Goal: Information Seeking & Learning: Understand process/instructions

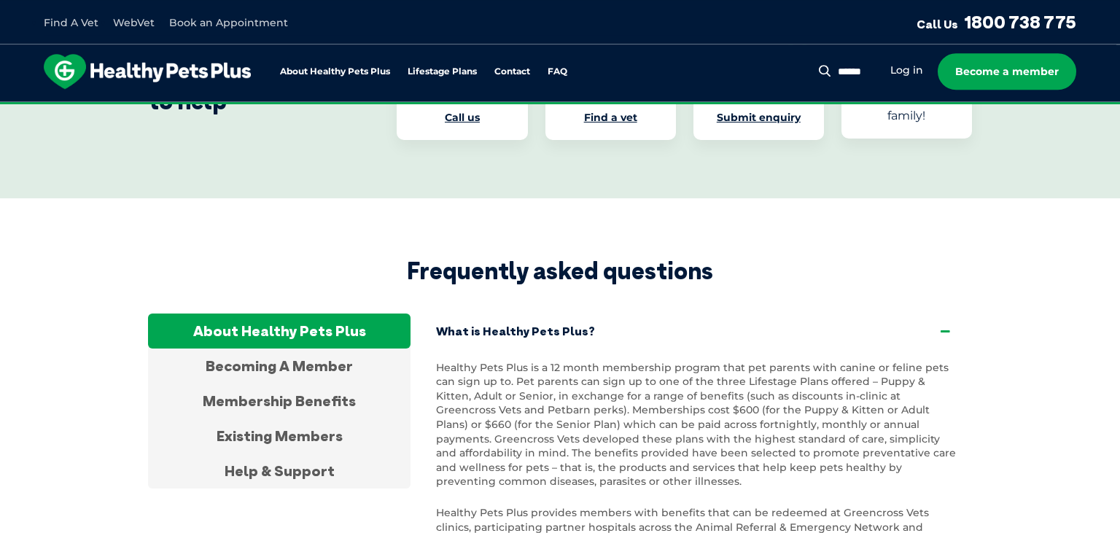
scroll to position [2696, 0]
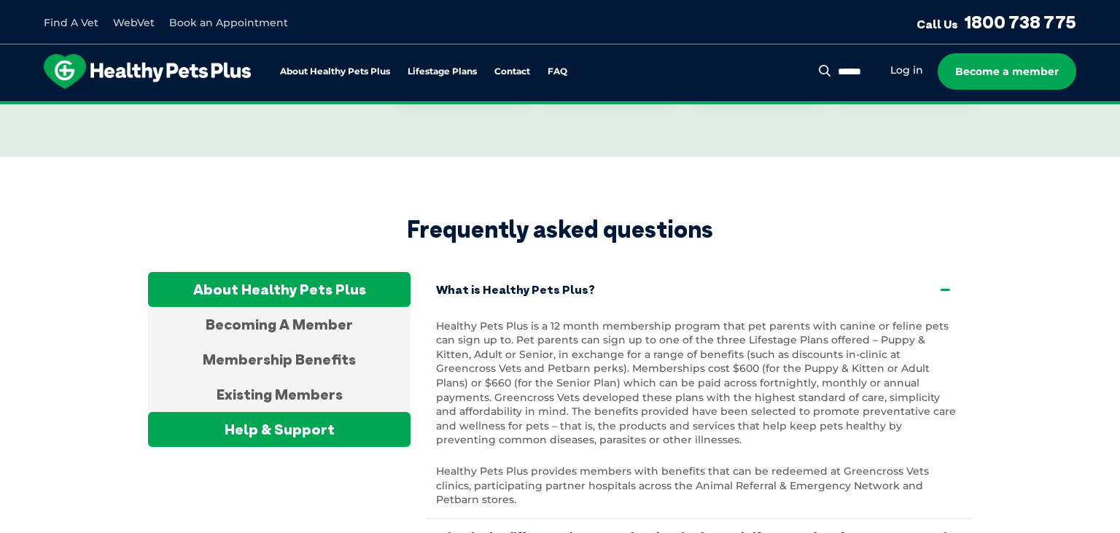
click at [267, 412] on div "Help & Support" at bounding box center [279, 429] width 263 height 35
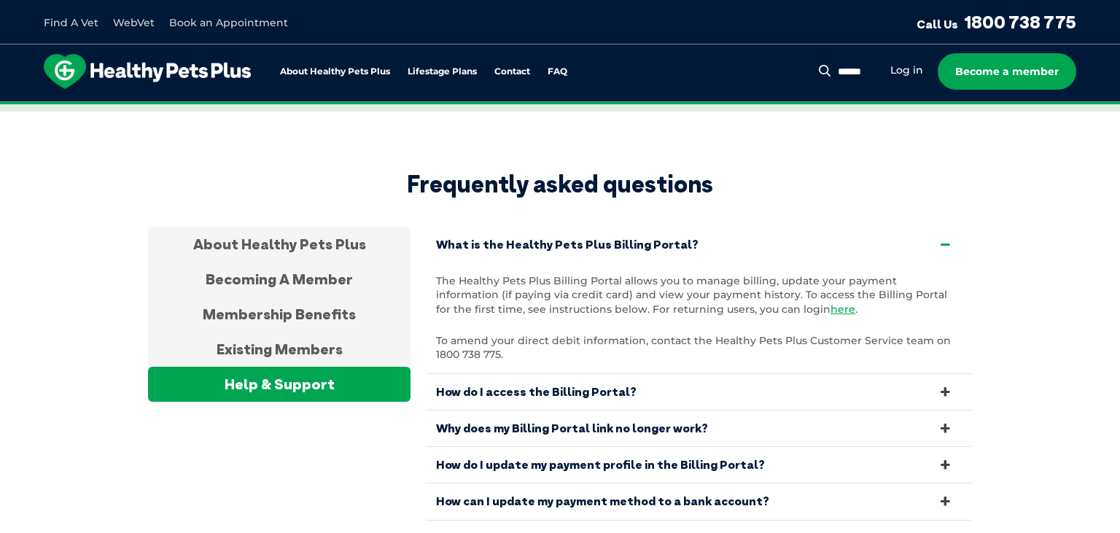
scroll to position [2772, 0]
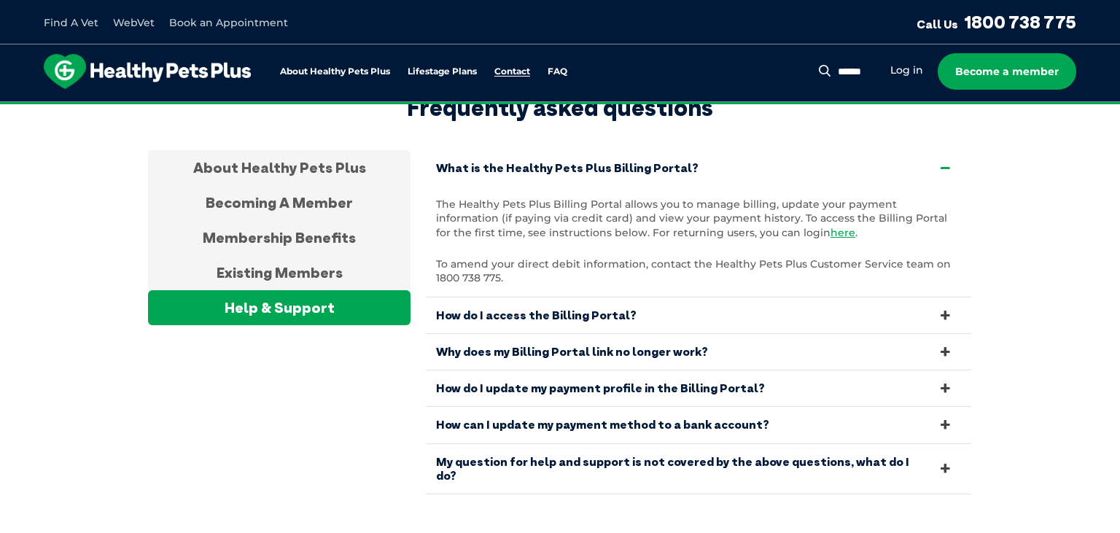
click at [514, 74] on link "Contact" at bounding box center [512, 71] width 36 height 9
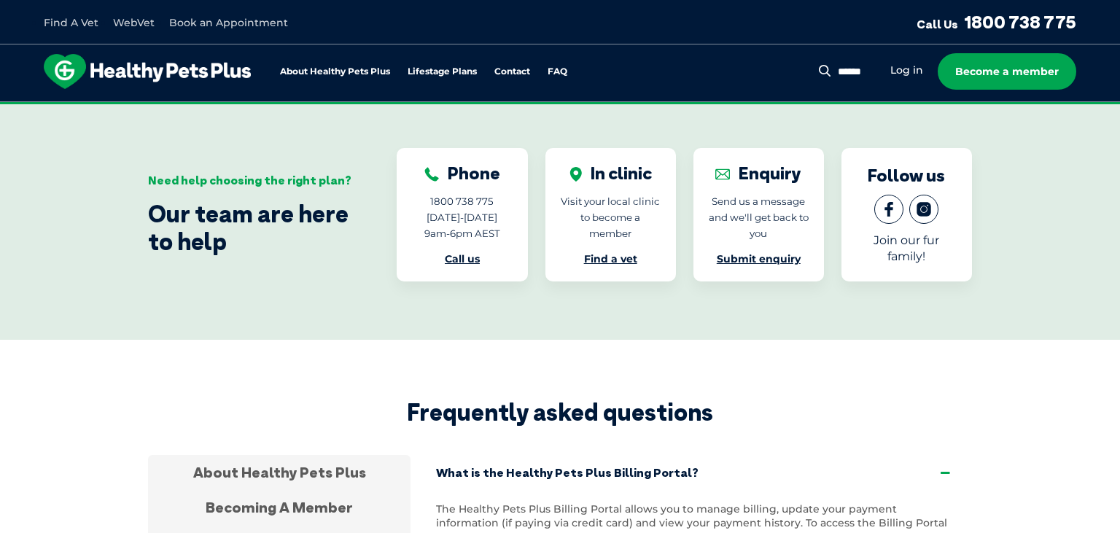
scroll to position [2390, 0]
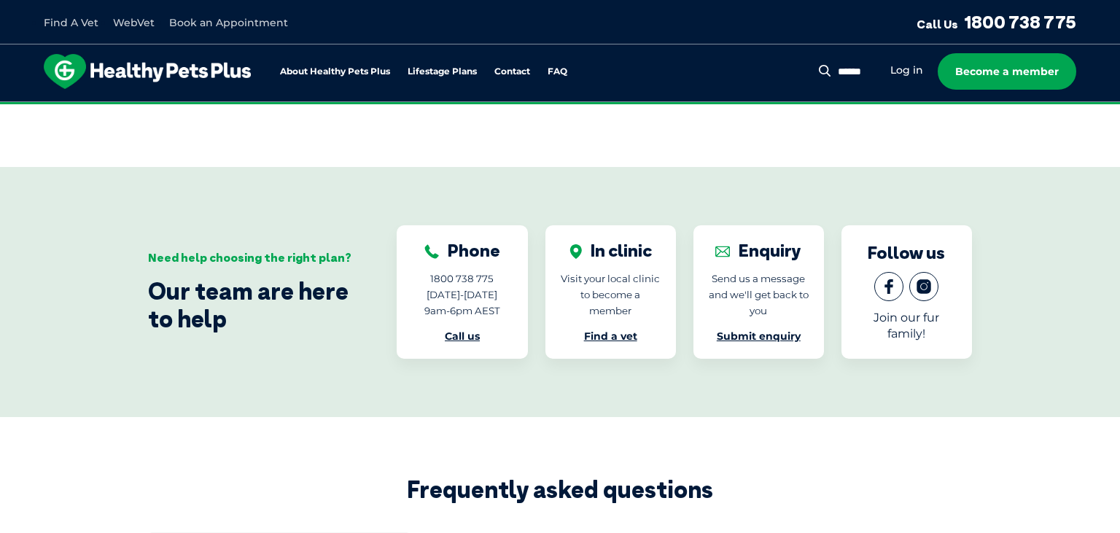
click at [239, 251] on div "Need help choosing the right plan? Our team are here to help" at bounding box center [250, 292] width 205 height 82
click at [559, 69] on link "FAQ" at bounding box center [558, 71] width 20 height 9
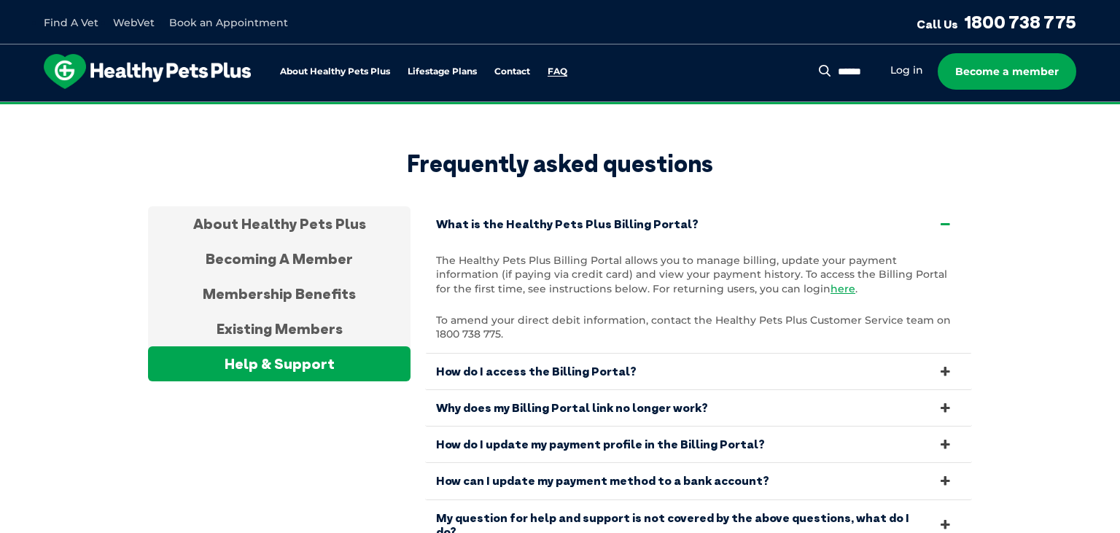
scroll to position [2717, 0]
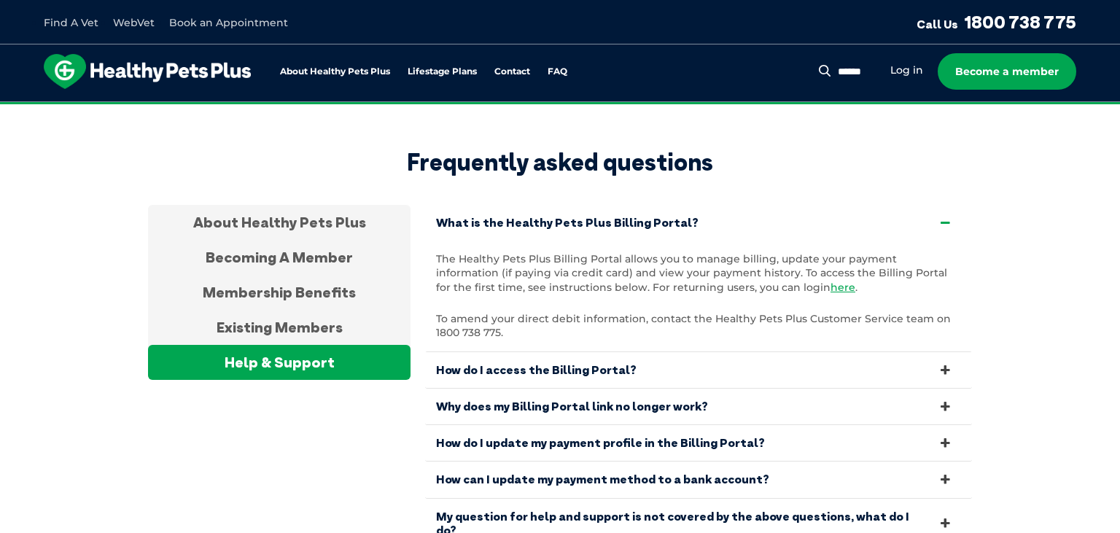
click at [943, 436] on icon at bounding box center [946, 443] width 16 height 14
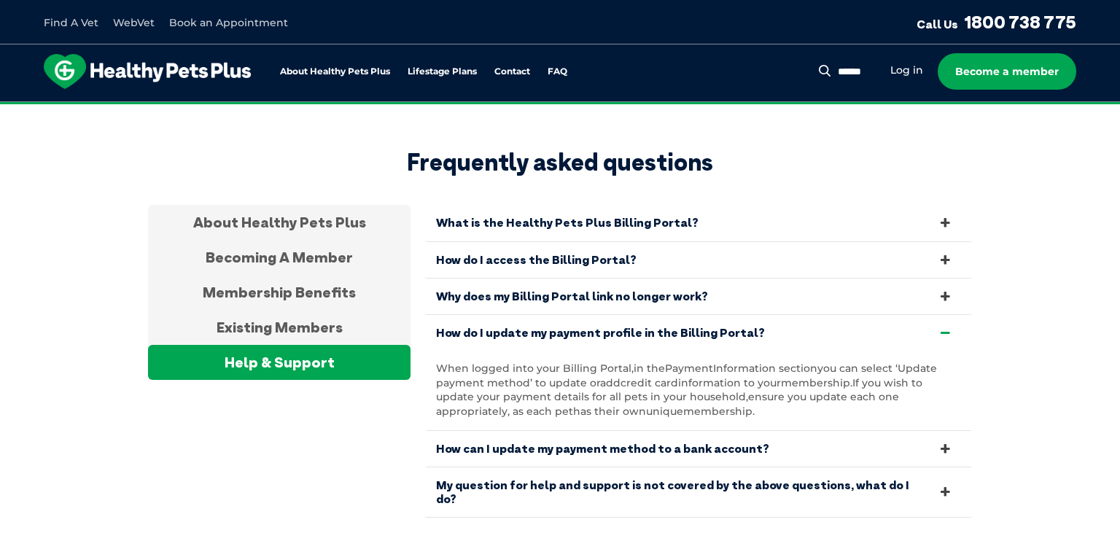
click at [664, 205] on link "What is the Healthy Pets Plus Billing Portal?" at bounding box center [698, 223] width 547 height 36
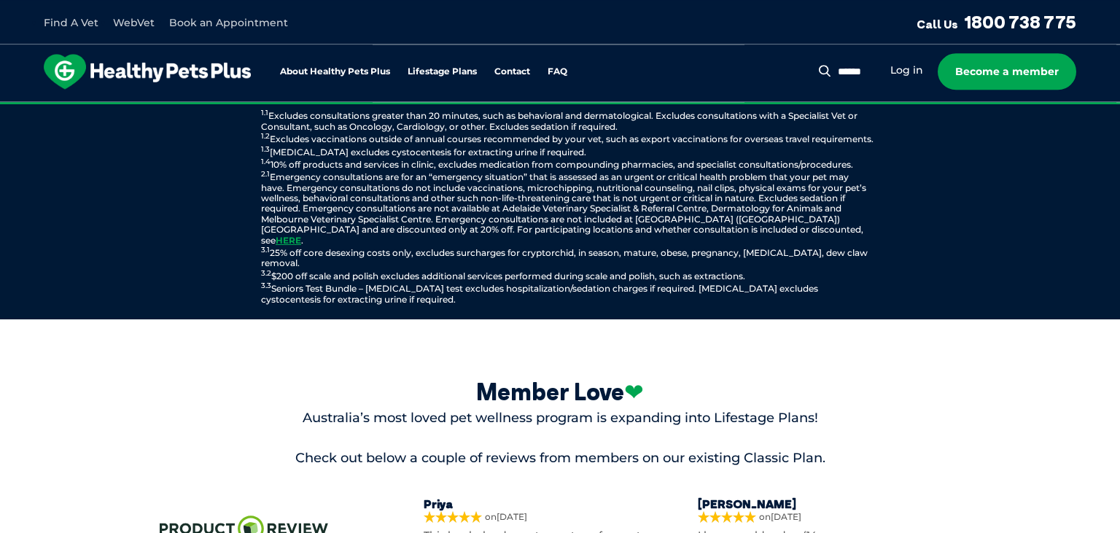
scroll to position [1870, 0]
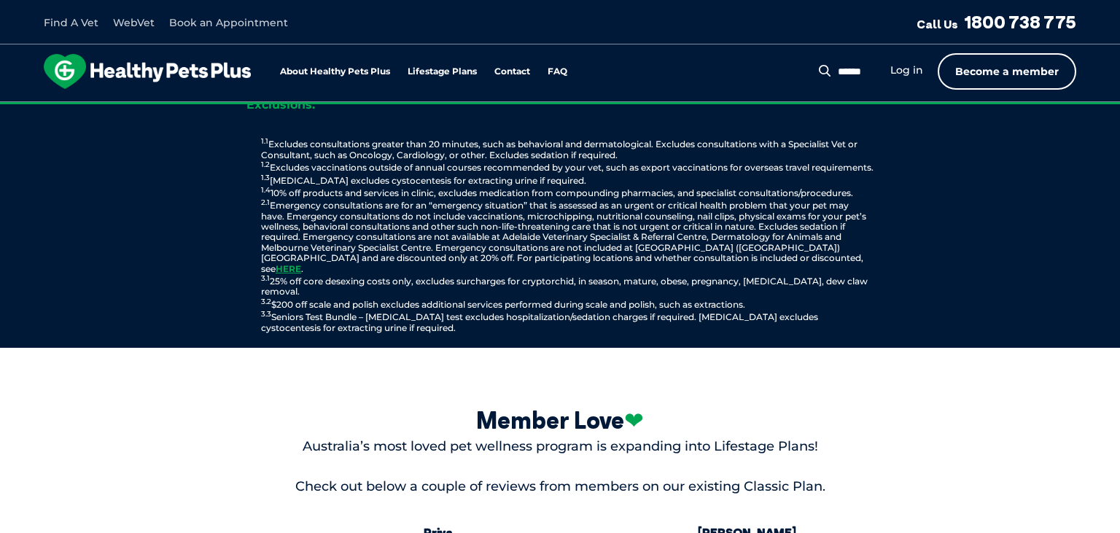
click at [1006, 77] on link "Become a member" at bounding box center [1007, 71] width 139 height 36
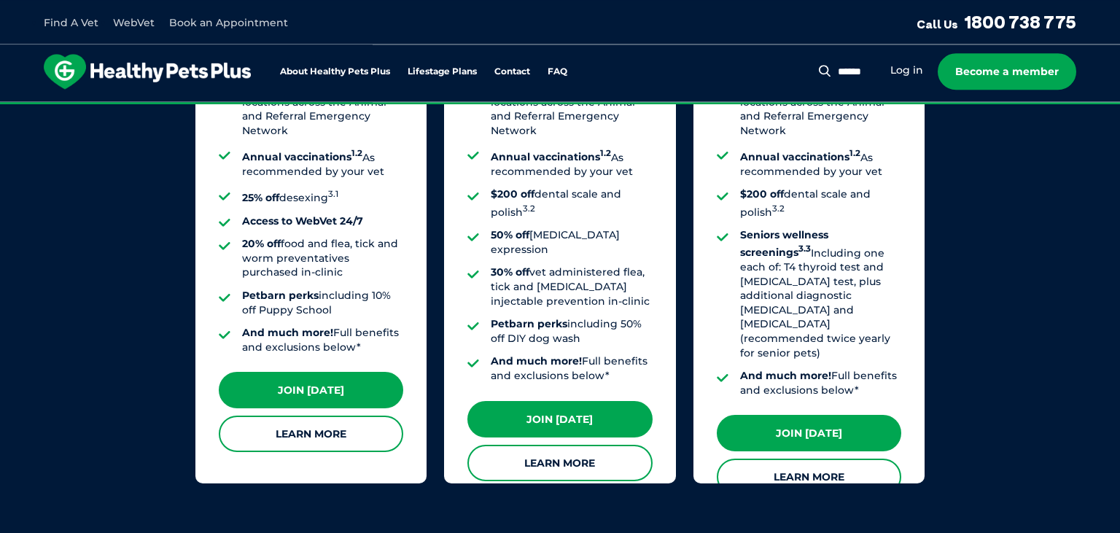
scroll to position [1352, 0]
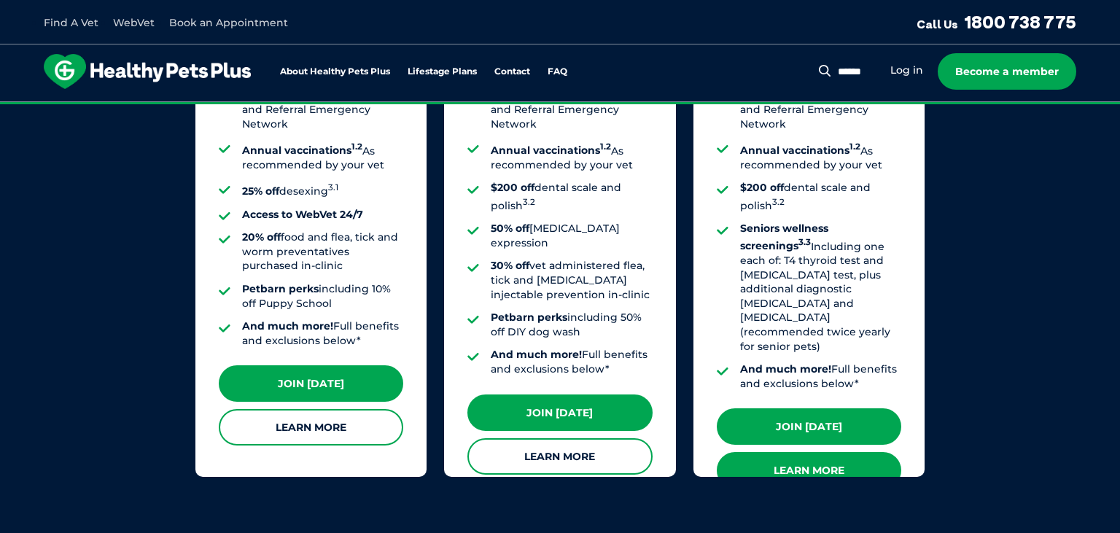
click at [802, 452] on link "Learn More" at bounding box center [809, 470] width 185 height 36
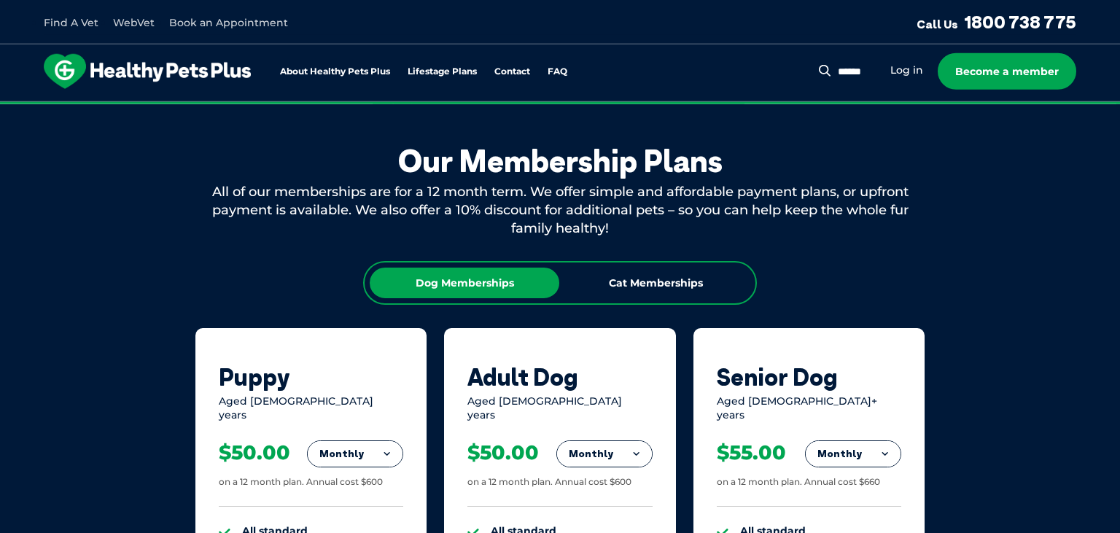
scroll to position [659, 0]
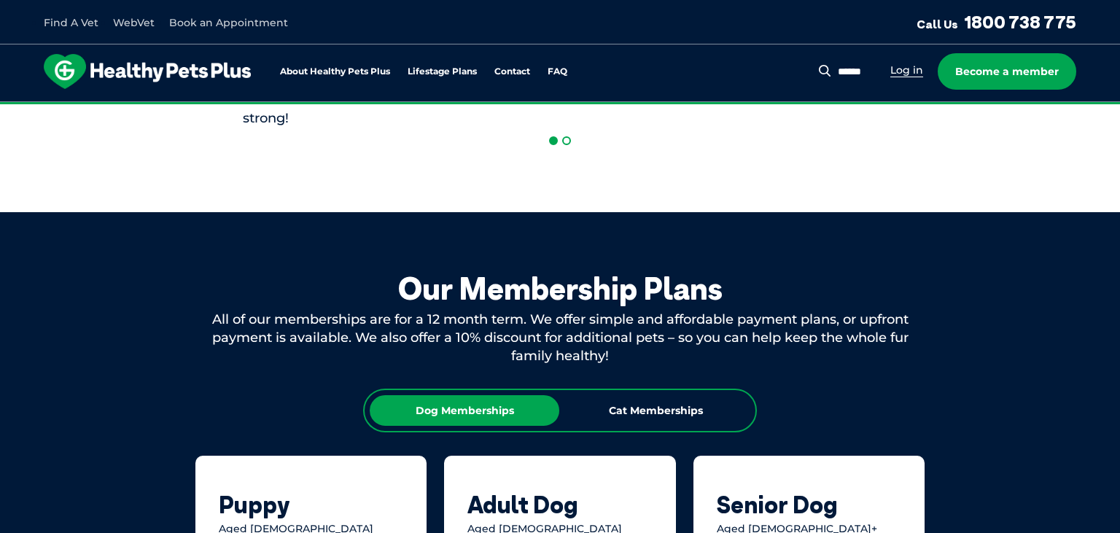
click at [901, 71] on link "Log in" at bounding box center [906, 70] width 33 height 14
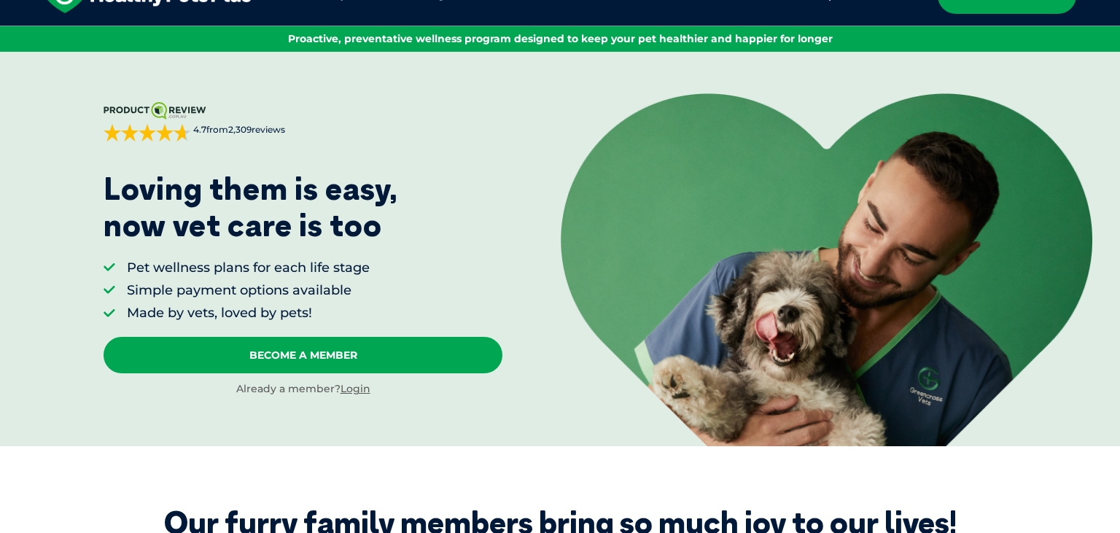
scroll to position [0, 0]
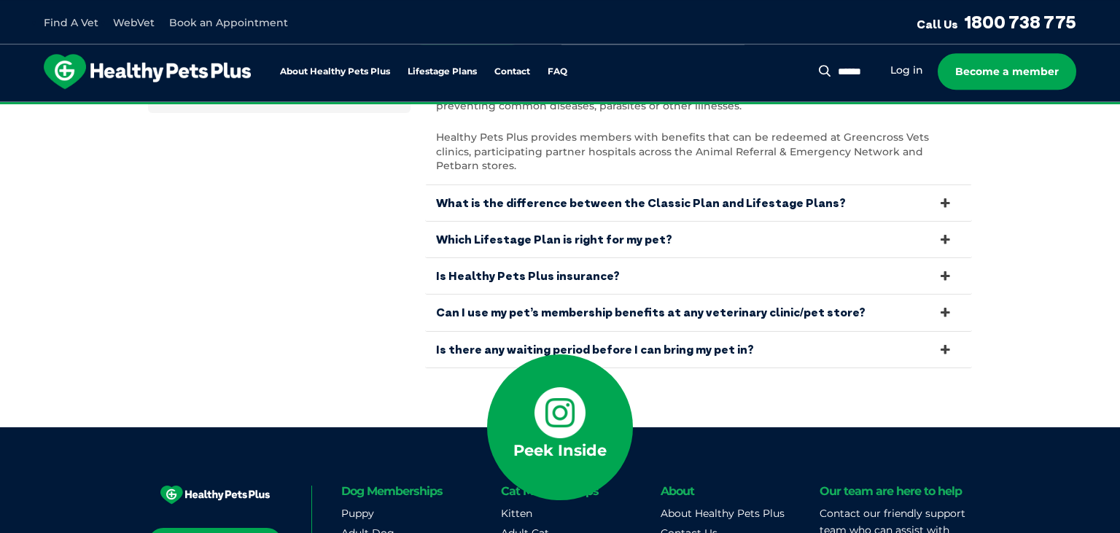
scroll to position [5468, 0]
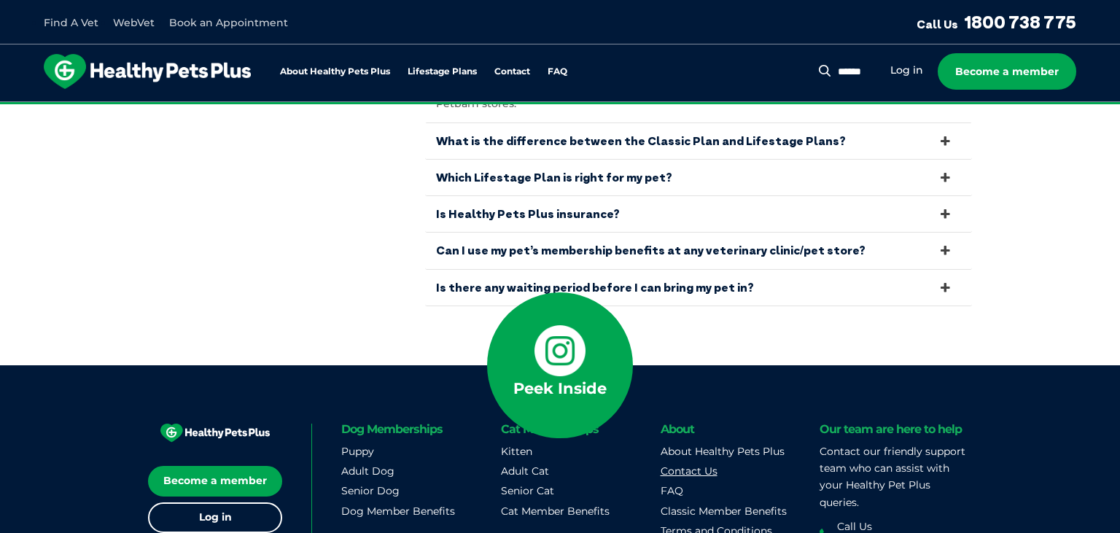
click at [699, 465] on link "Contact Us" at bounding box center [689, 471] width 57 height 13
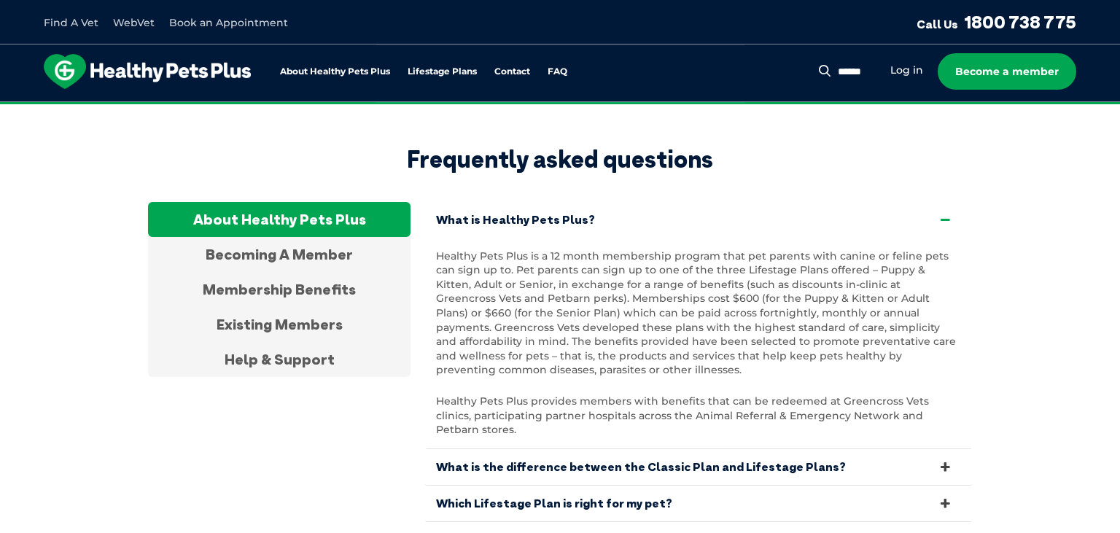
scroll to position [2757, 0]
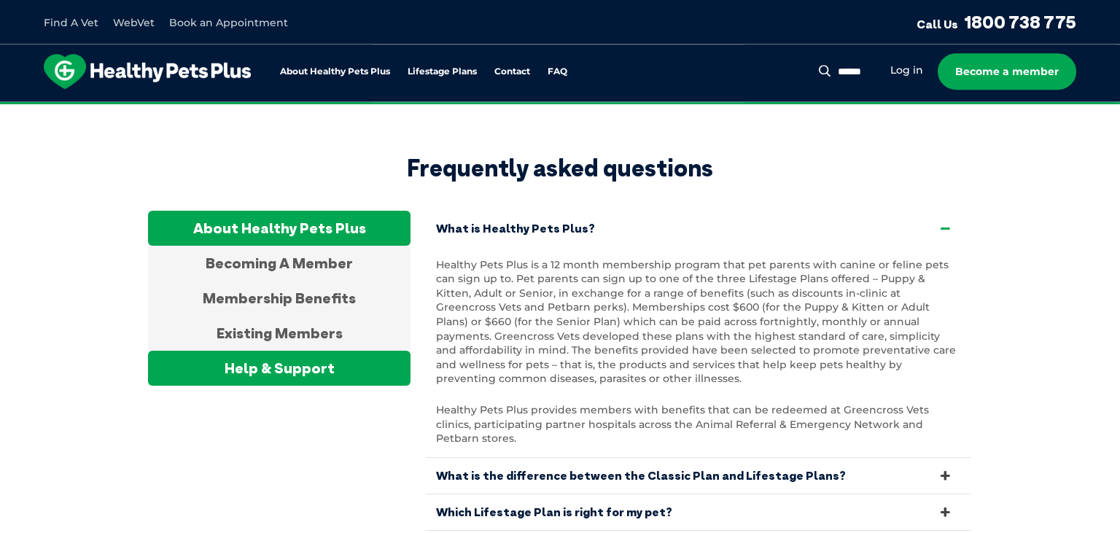
click at [272, 351] on div "Help & Support" at bounding box center [279, 368] width 263 height 35
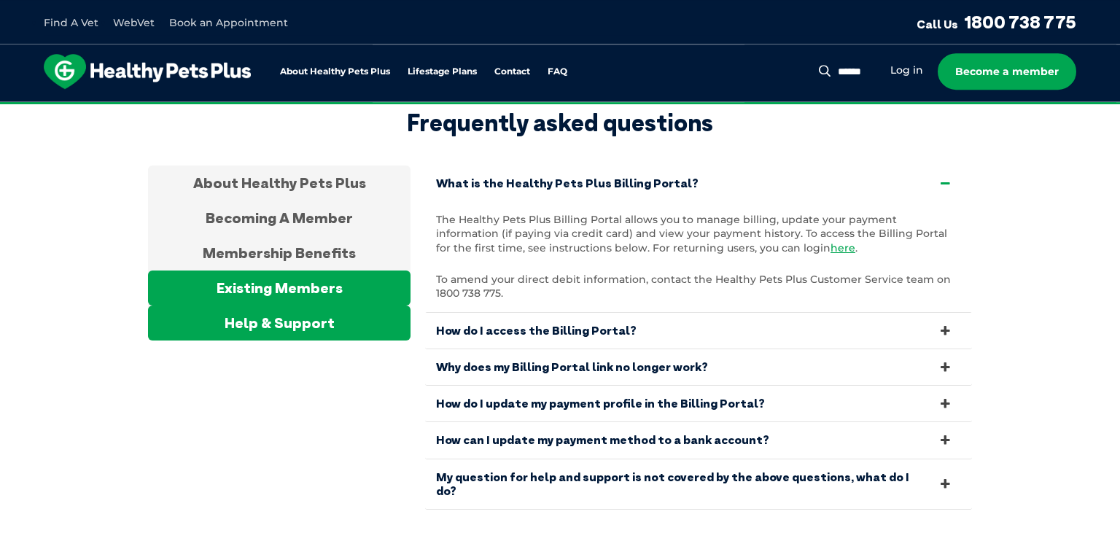
click at [285, 271] on div "Existing Members" at bounding box center [279, 288] width 263 height 35
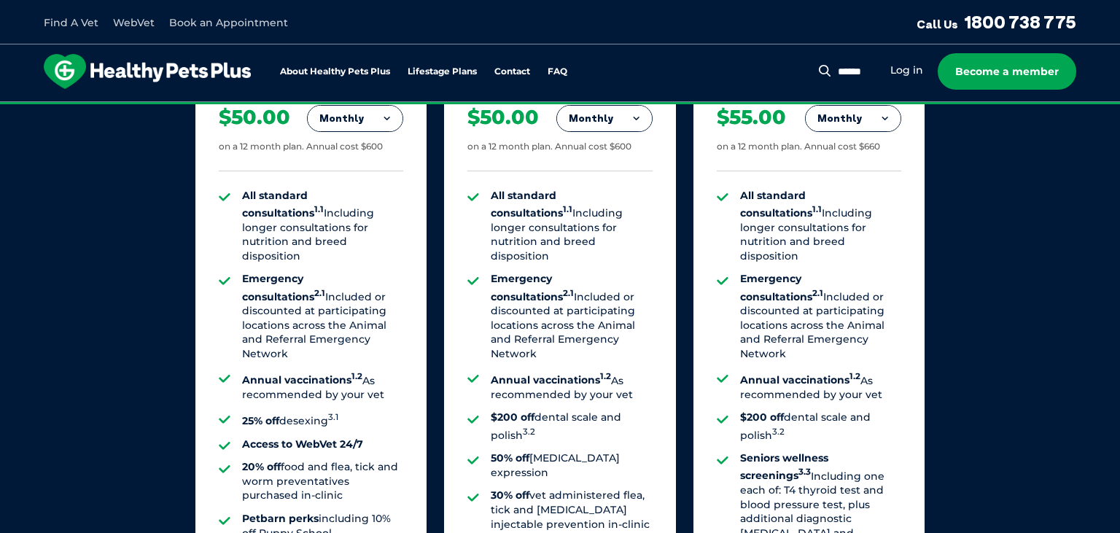
scroll to position [1062, 0]
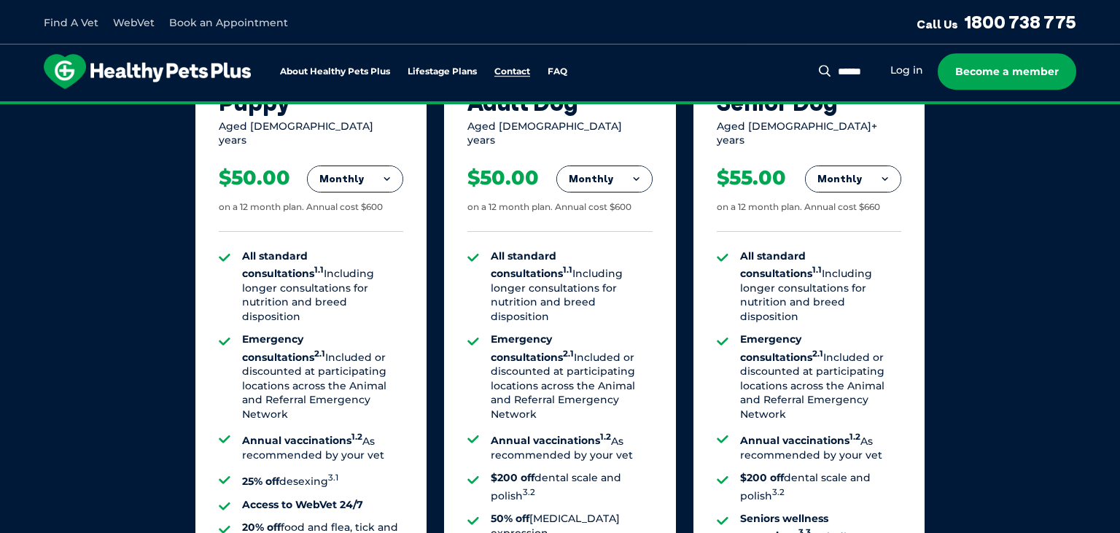
click at [523, 75] on link "Contact" at bounding box center [512, 71] width 36 height 9
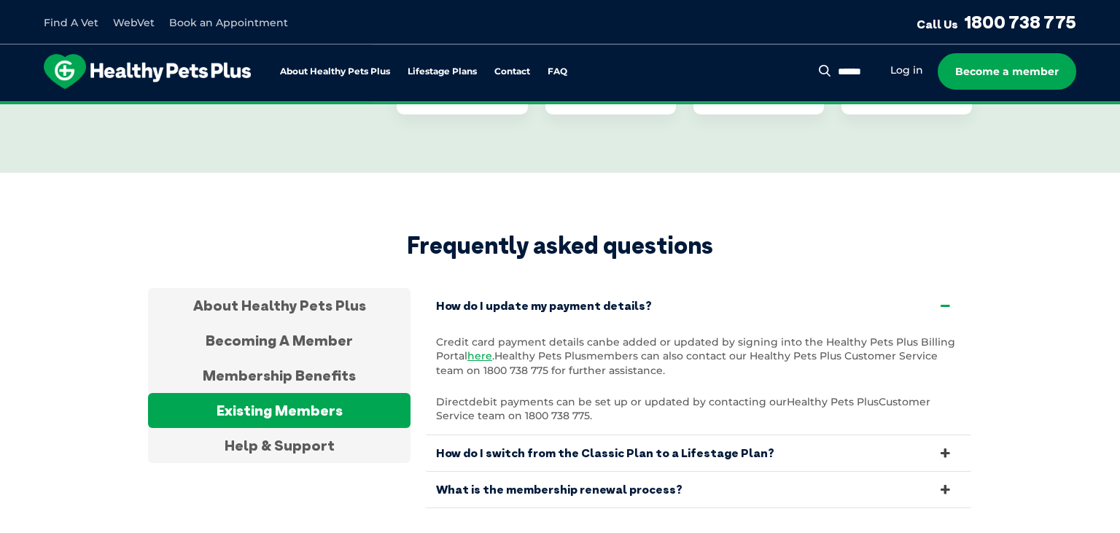
scroll to position [2698, 0]
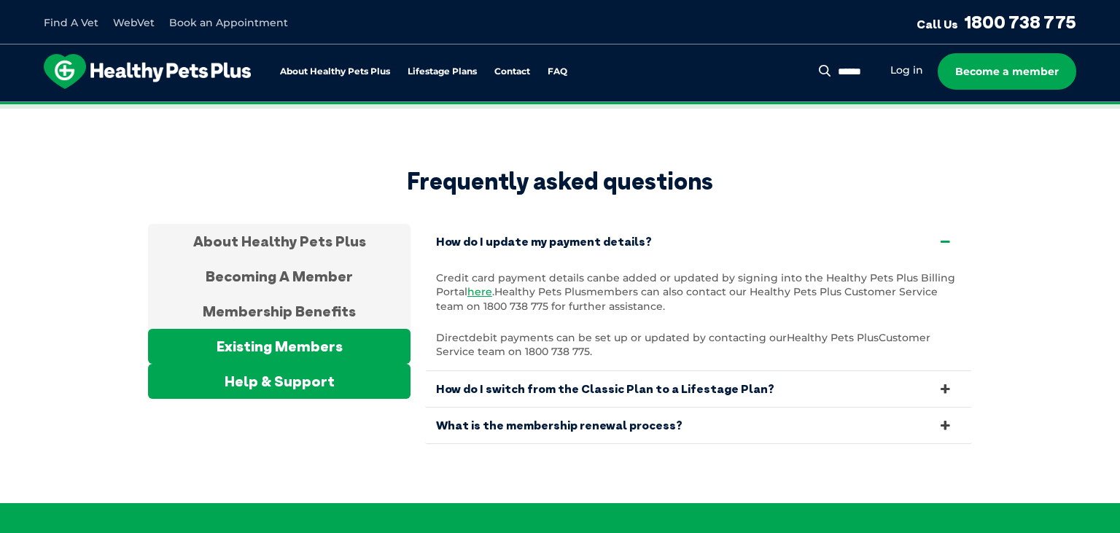
click at [290, 364] on div "Help & Support" at bounding box center [279, 381] width 263 height 35
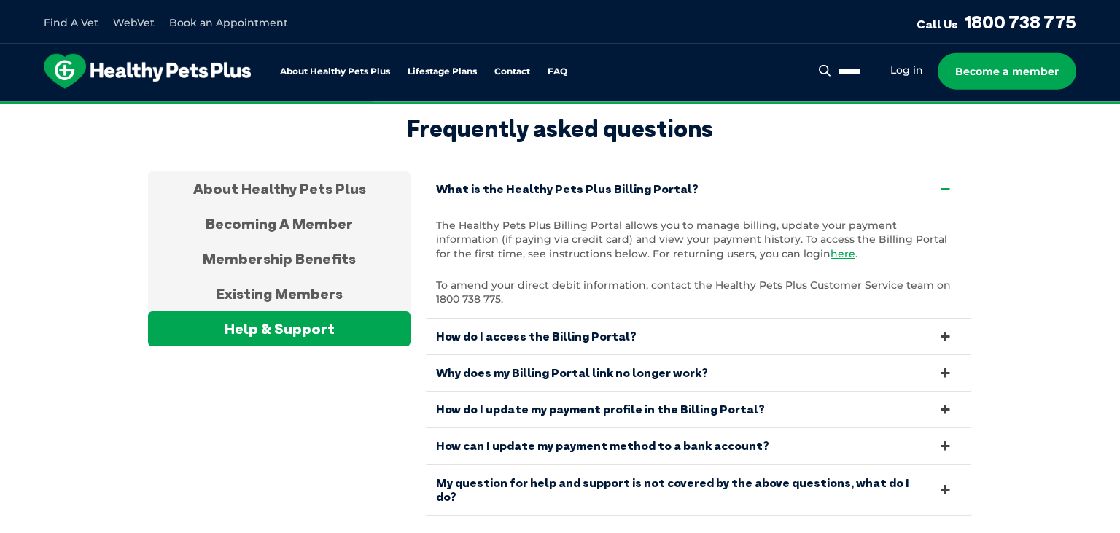
scroll to position [2775, 0]
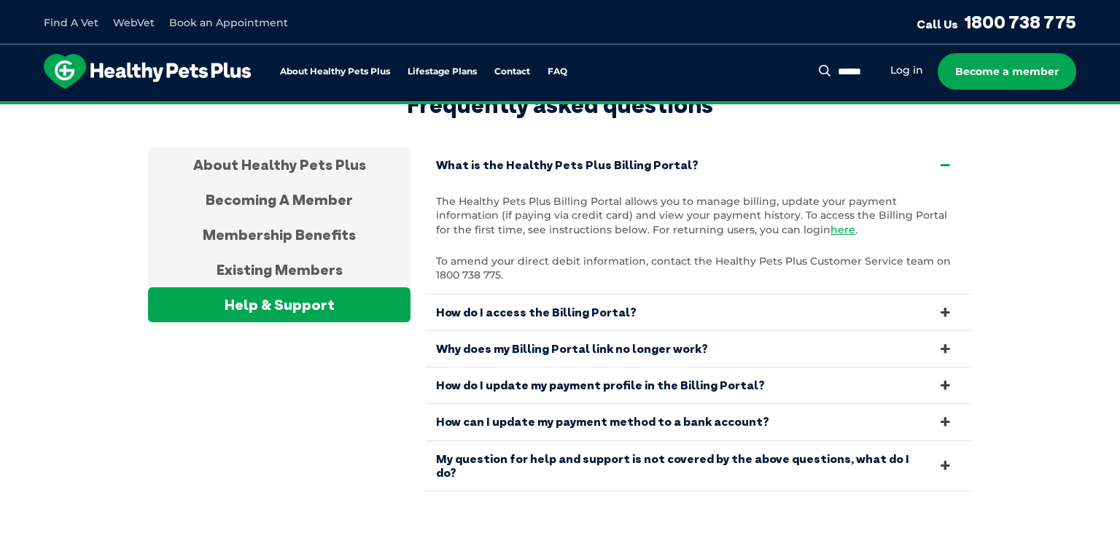
click at [592, 295] on link "How do I access the Billing Portal?" at bounding box center [698, 313] width 547 height 36
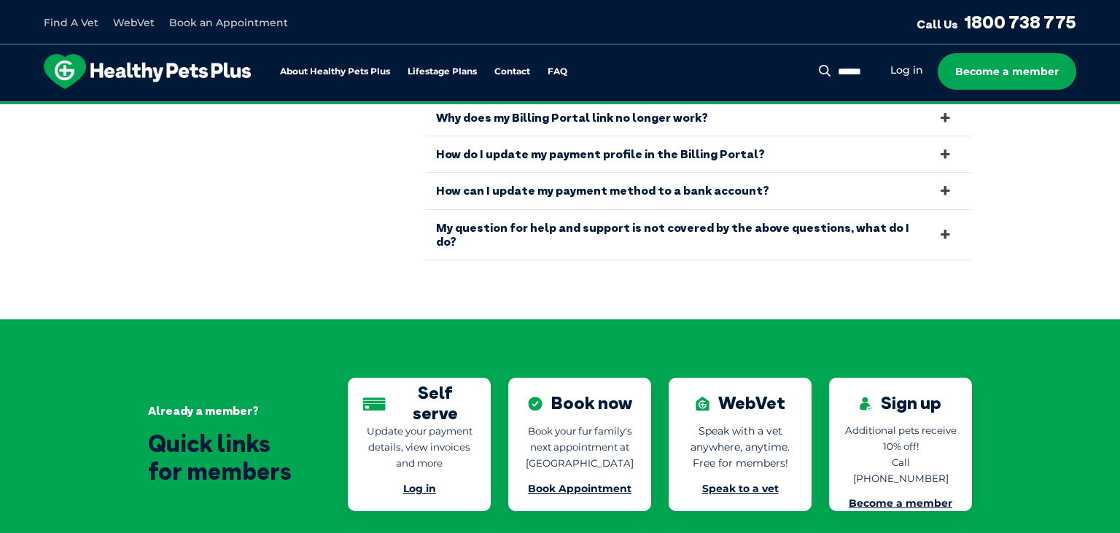
scroll to position [3084, 0]
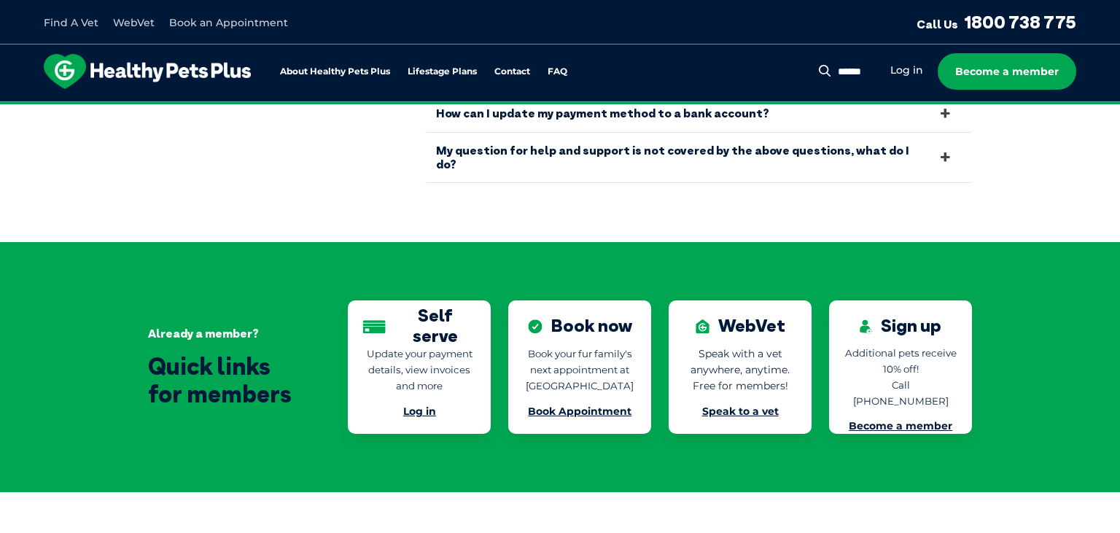
click at [416, 405] on link "Log in" at bounding box center [419, 411] width 33 height 13
